Goal: Ask a question

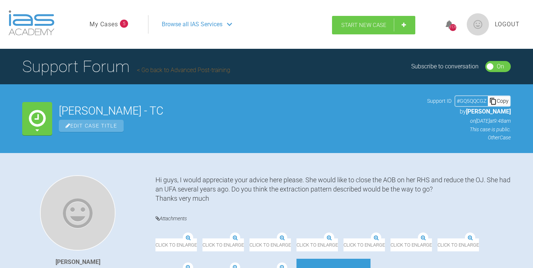
click at [359, 27] on span "Start New Case" at bounding box center [363, 25] width 45 height 7
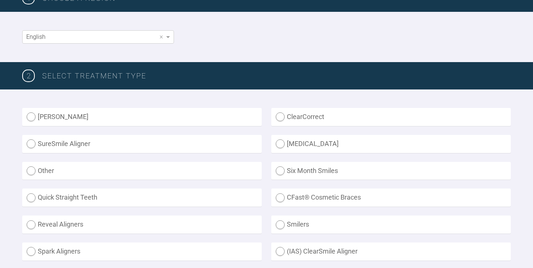
scroll to position [131, 0]
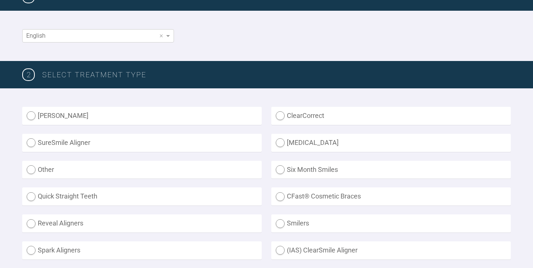
click at [120, 167] on label "Other" at bounding box center [142, 170] width 240 height 18
radio input "true"
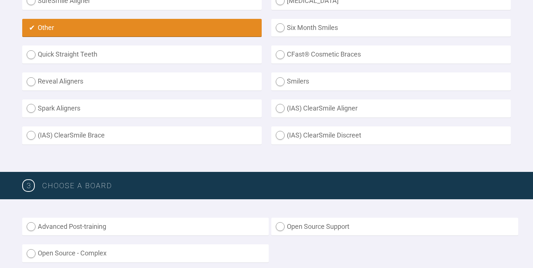
scroll to position [276, 0]
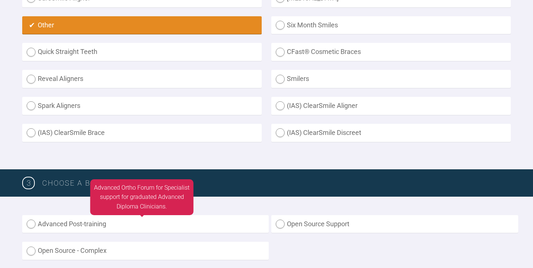
click at [79, 224] on label "Advanced Post-training" at bounding box center [145, 225] width 247 height 18
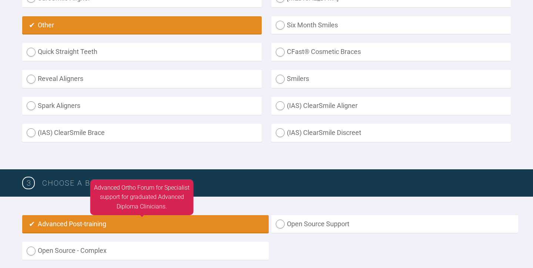
radio input "true"
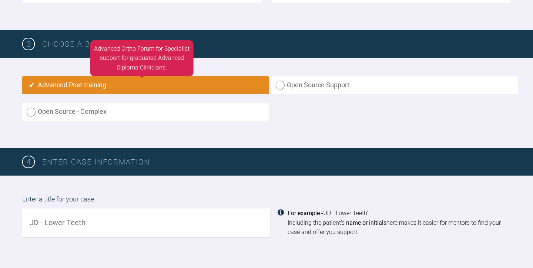
scroll to position [417, 0]
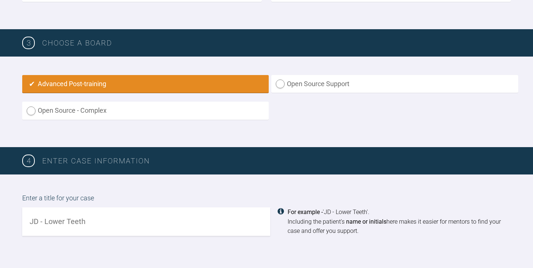
click at [64, 220] on input "text" at bounding box center [146, 222] width 248 height 29
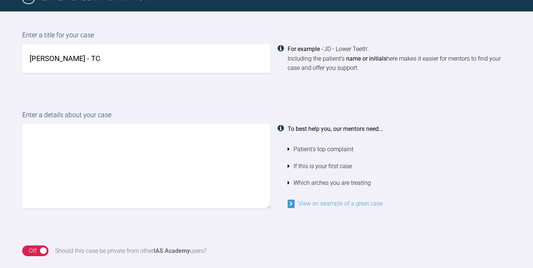
scroll to position [580, 0]
type input "[PERSON_NAME] - TC"
click at [33, 131] on textarea at bounding box center [146, 166] width 248 height 84
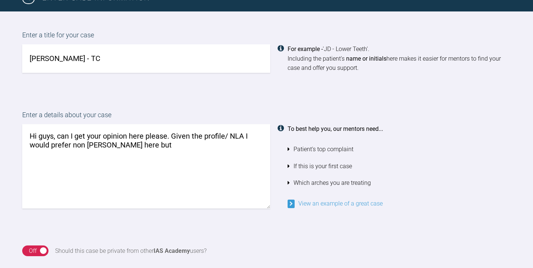
click at [89, 141] on textarea "Hi guys, can I get your opinion here please. Given the profile/ NLA I would pre…" at bounding box center [146, 166] width 248 height 84
click at [130, 142] on textarea "Hi guys, can I get your opinion here please. Given the profile/ NLA I would pre…" at bounding box center [146, 166] width 248 height 84
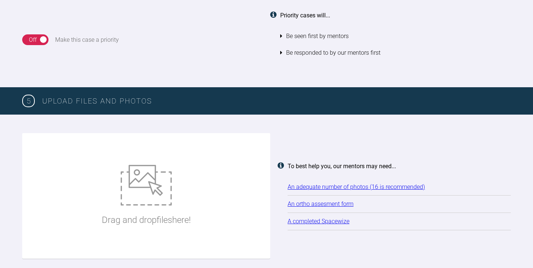
scroll to position [864, 0]
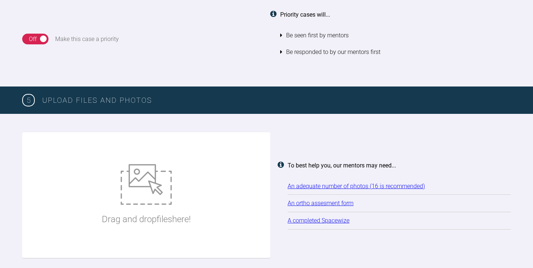
type textarea "Hi guys, can I get your opinion here please. Given the profile/ NLA I would pre…"
click at [150, 181] on img at bounding box center [146, 184] width 51 height 41
type input "C:\fakepath\[PERSON_NAME] (2).JPG"
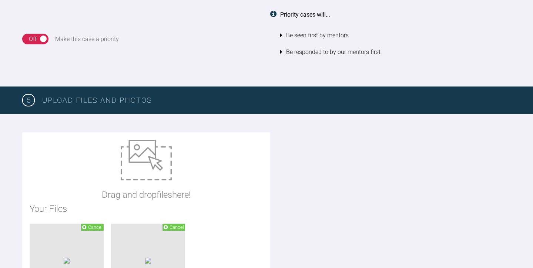
click at [149, 156] on img at bounding box center [146, 160] width 51 height 41
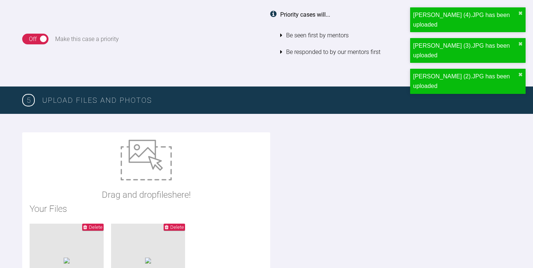
type input "C:\fakepath\[PERSON_NAME] ORTHODONTIC ASSESSMENT.docx"
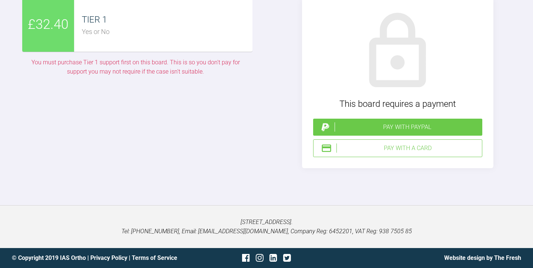
scroll to position [1758, 0]
click at [413, 153] on div "Pay with a Card" at bounding box center [408, 149] width 143 height 10
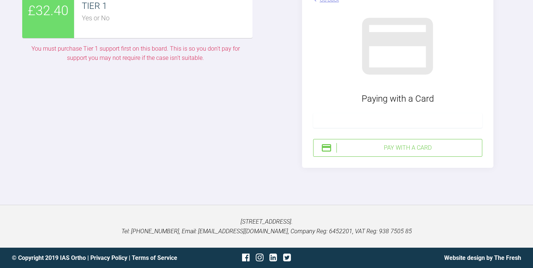
click at [384, 153] on div "Pay with a Card" at bounding box center [408, 148] width 143 height 10
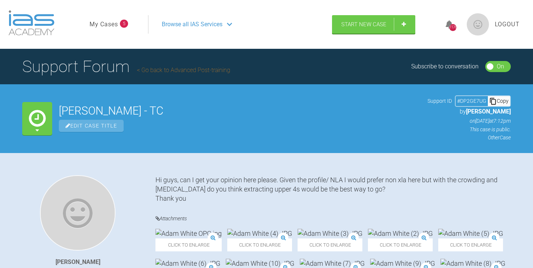
click at [106, 24] on link "My Cases" at bounding box center [104, 25] width 29 height 10
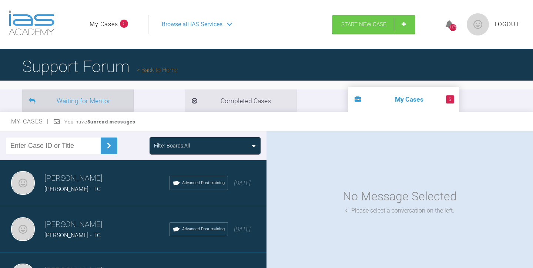
click at [72, 101] on li "Waiting for Mentor" at bounding box center [77, 101] width 111 height 23
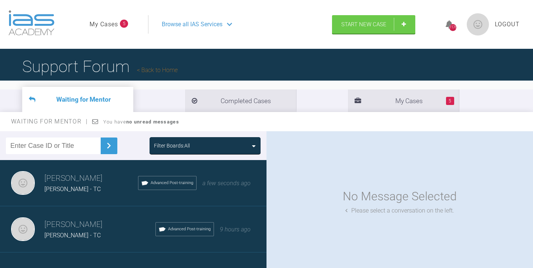
click at [108, 23] on link "My Cases" at bounding box center [104, 25] width 29 height 10
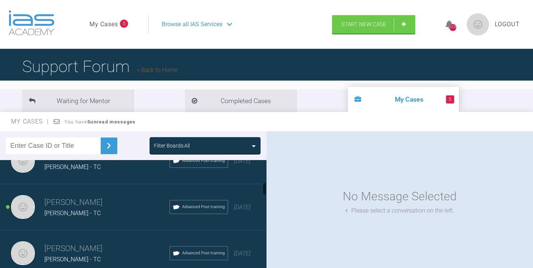
scroll to position [208, 0]
click at [121, 208] on div "[PERSON_NAME] - TC" at bounding box center [106, 213] width 125 height 10
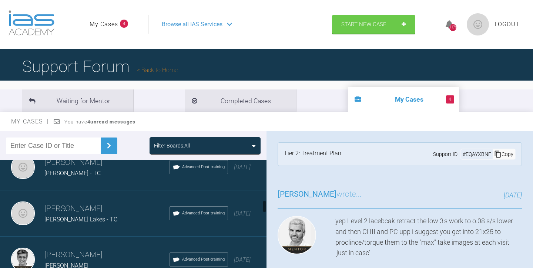
scroll to position [342, 0]
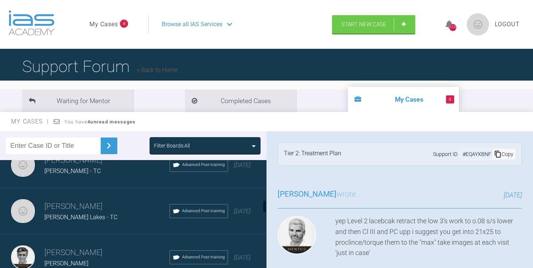
click at [121, 208] on h3 "[PERSON_NAME]" at bounding box center [106, 207] width 125 height 13
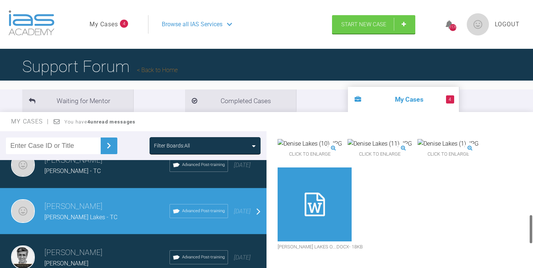
scroll to position [388, 0]
